Goal: Task Accomplishment & Management: Manage account settings

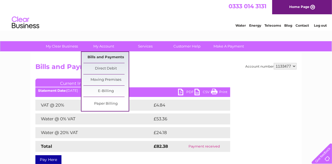
click at [105, 56] on link "Bills and Payments" at bounding box center [105, 57] width 45 height 11
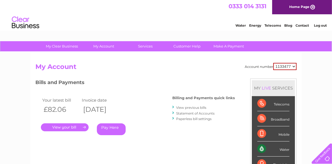
click at [190, 108] on link "View previous bills" at bounding box center [191, 107] width 30 height 4
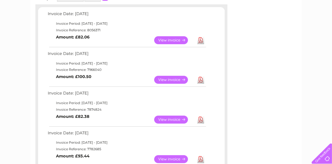
scroll to position [97, 0]
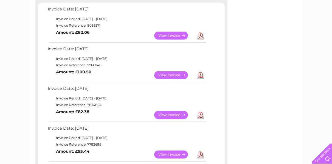
click at [173, 74] on link "View" at bounding box center [174, 75] width 40 height 8
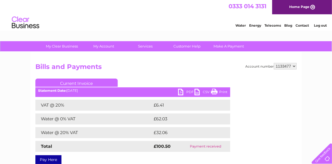
click at [183, 92] on link "PDF" at bounding box center [186, 93] width 16 height 8
